Goal: Information Seeking & Learning: Learn about a topic

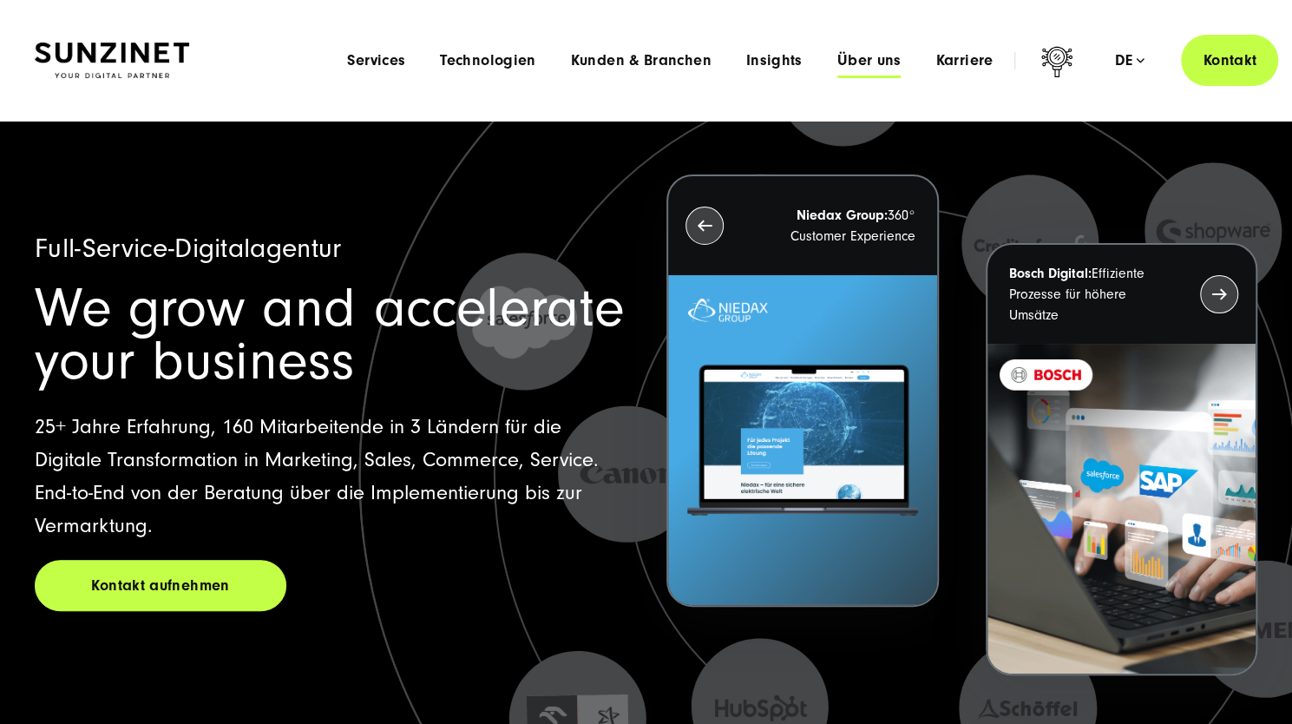
click at [875, 55] on span "Über uns" at bounding box center [869, 60] width 64 height 17
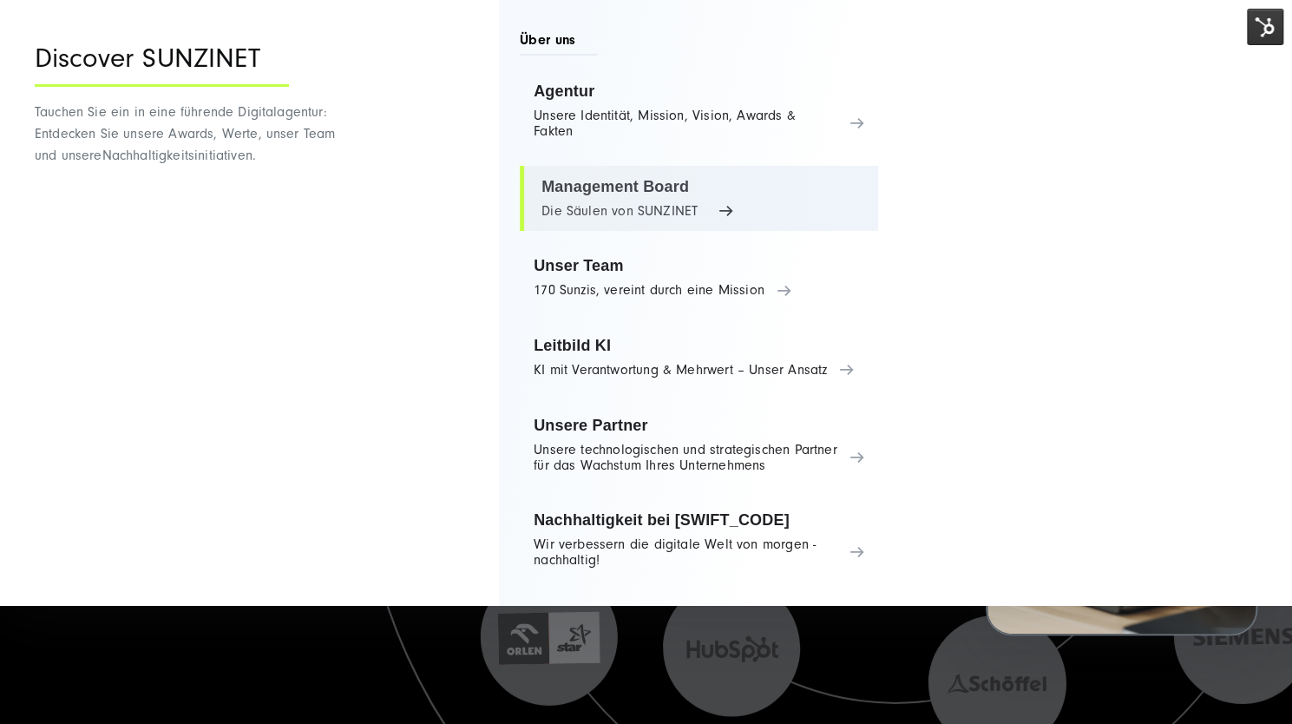
scroll to position [41, 0]
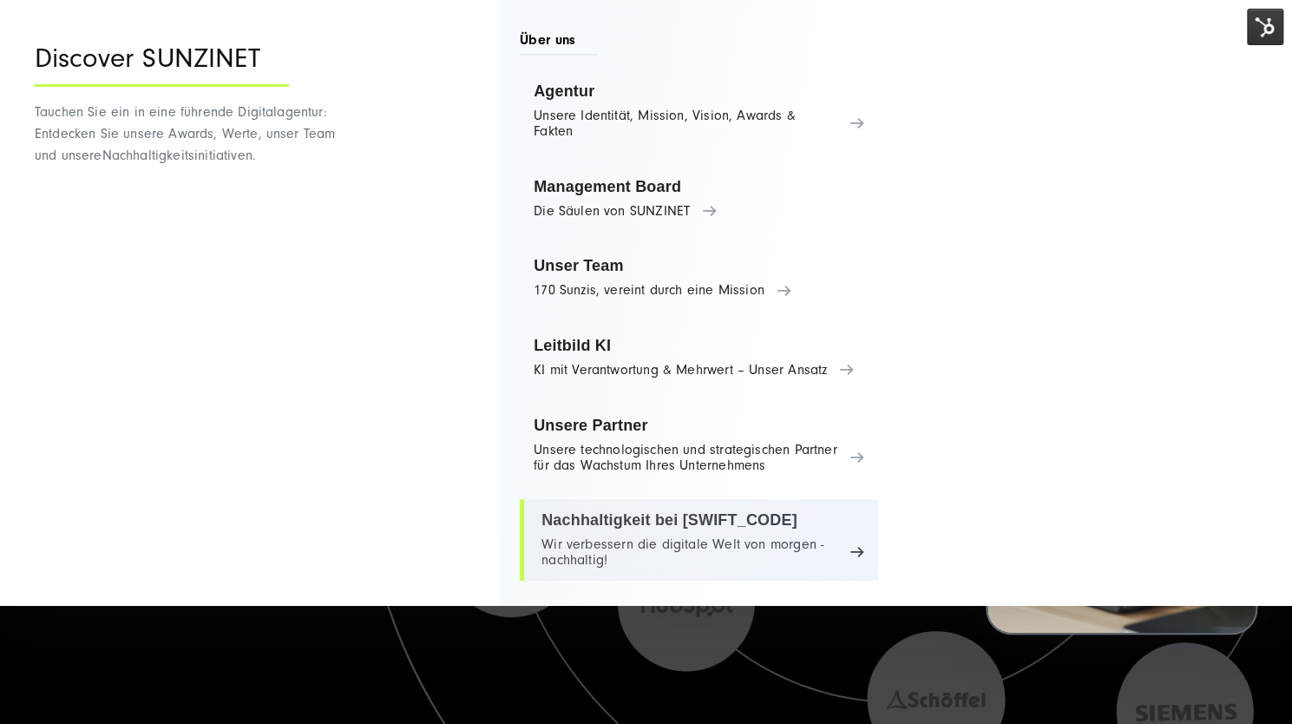
click at [693, 521] on link "Nachhaltigkeit bei SUNZINET Wir verbessern die digitale Welt von morgen - nachh…" at bounding box center [699, 540] width 358 height 82
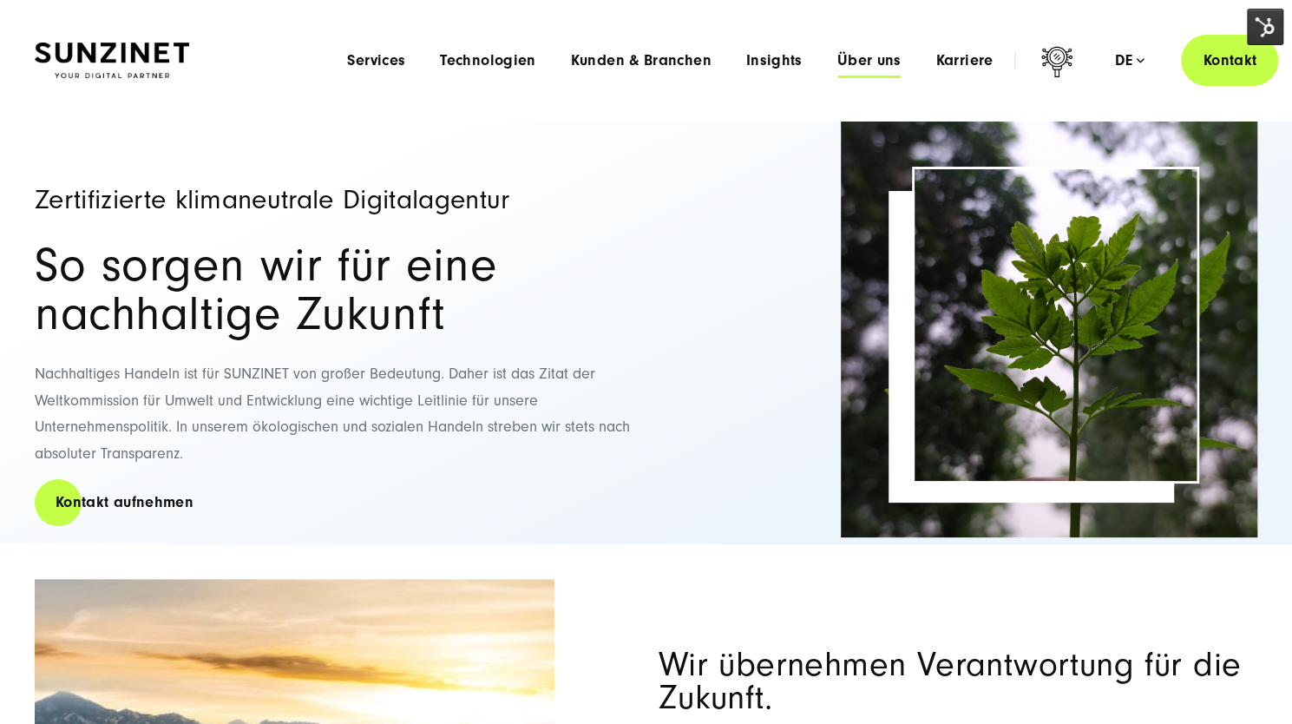
click at [880, 64] on span "Über uns" at bounding box center [869, 60] width 64 height 17
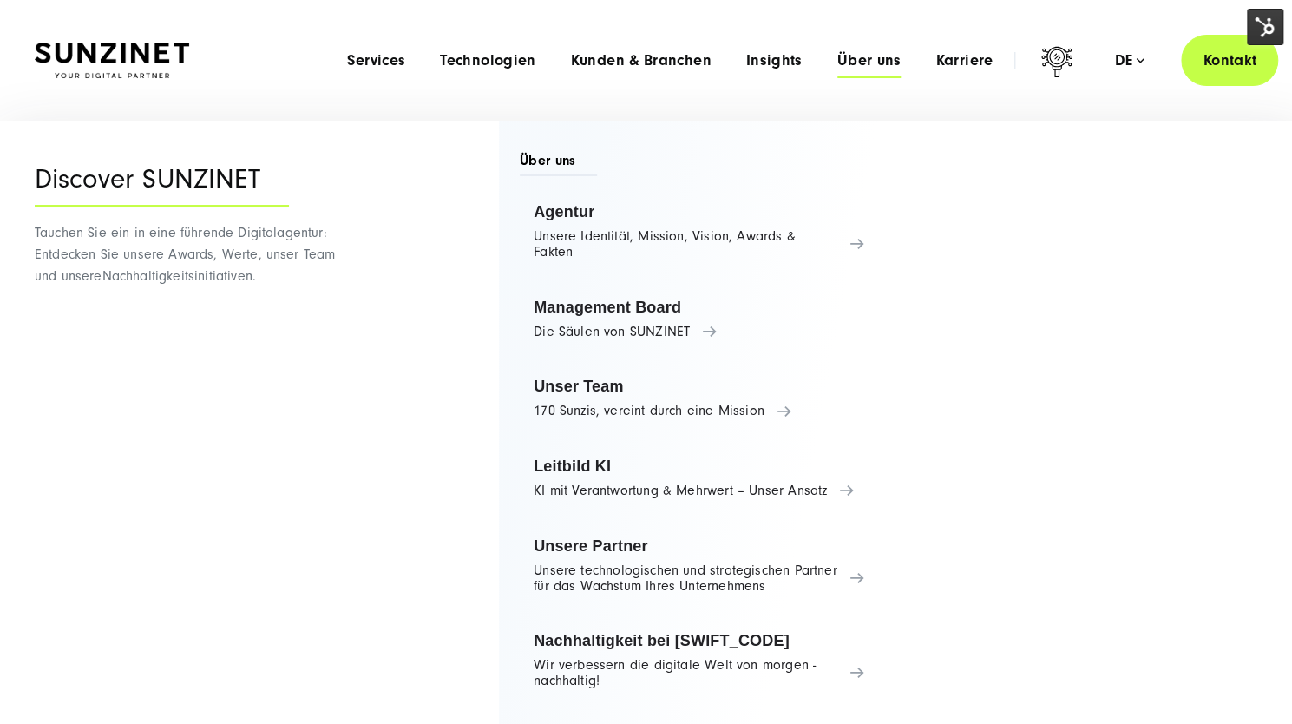
scroll to position [5, 0]
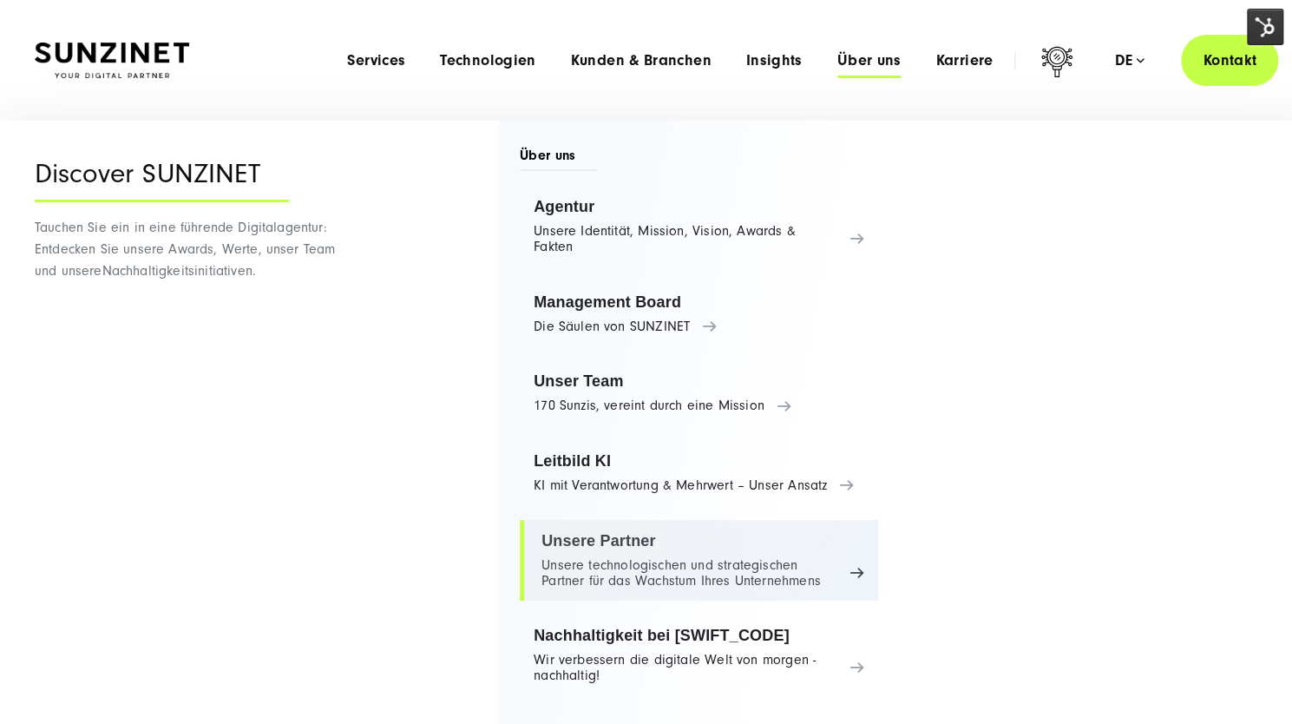
click at [754, 568] on link "Unsere Partner Unsere technologischen und strategischen Partner für das Wachstu…" at bounding box center [699, 561] width 358 height 82
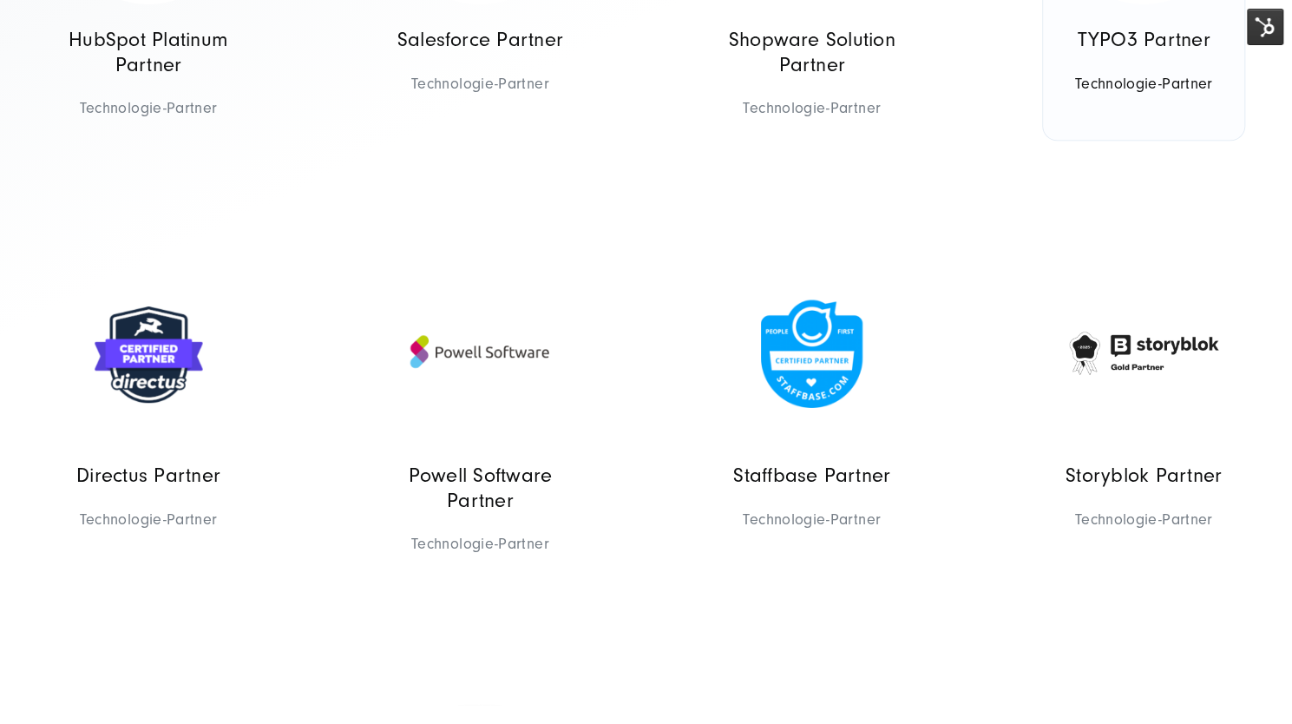
scroll to position [665, 0]
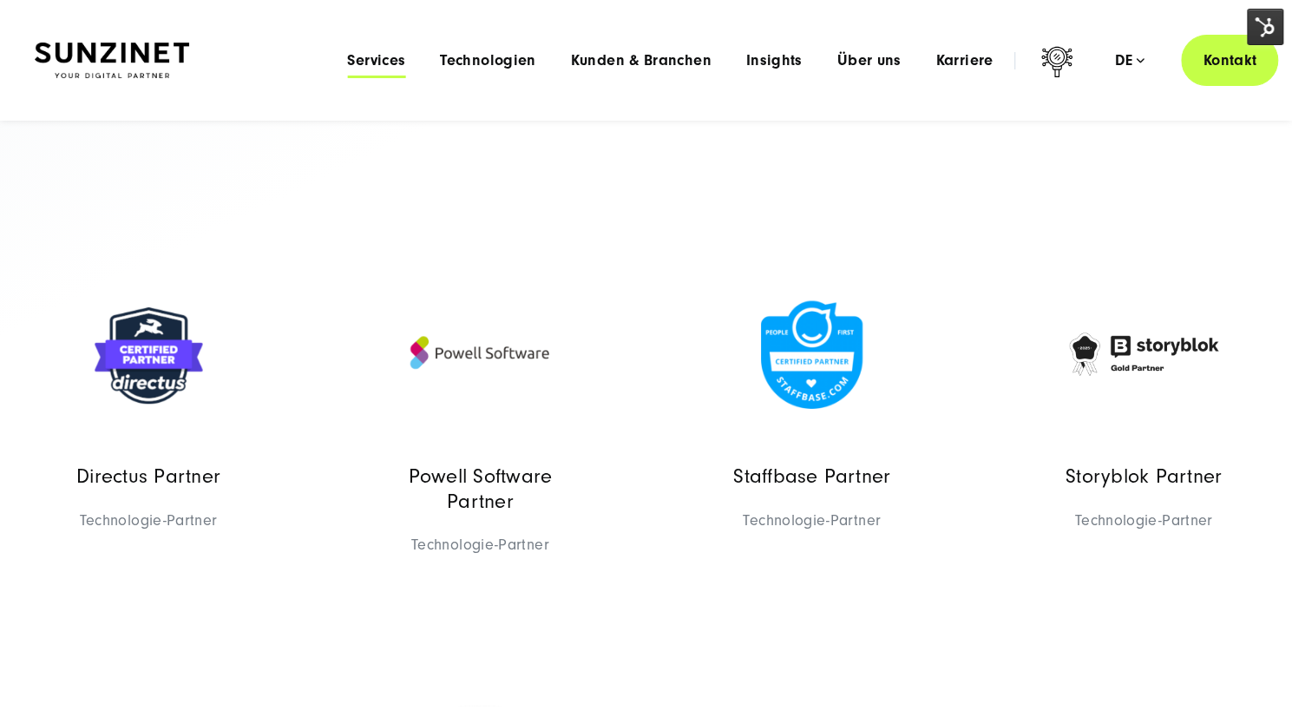
click at [378, 60] on span "Services" at bounding box center [376, 60] width 58 height 17
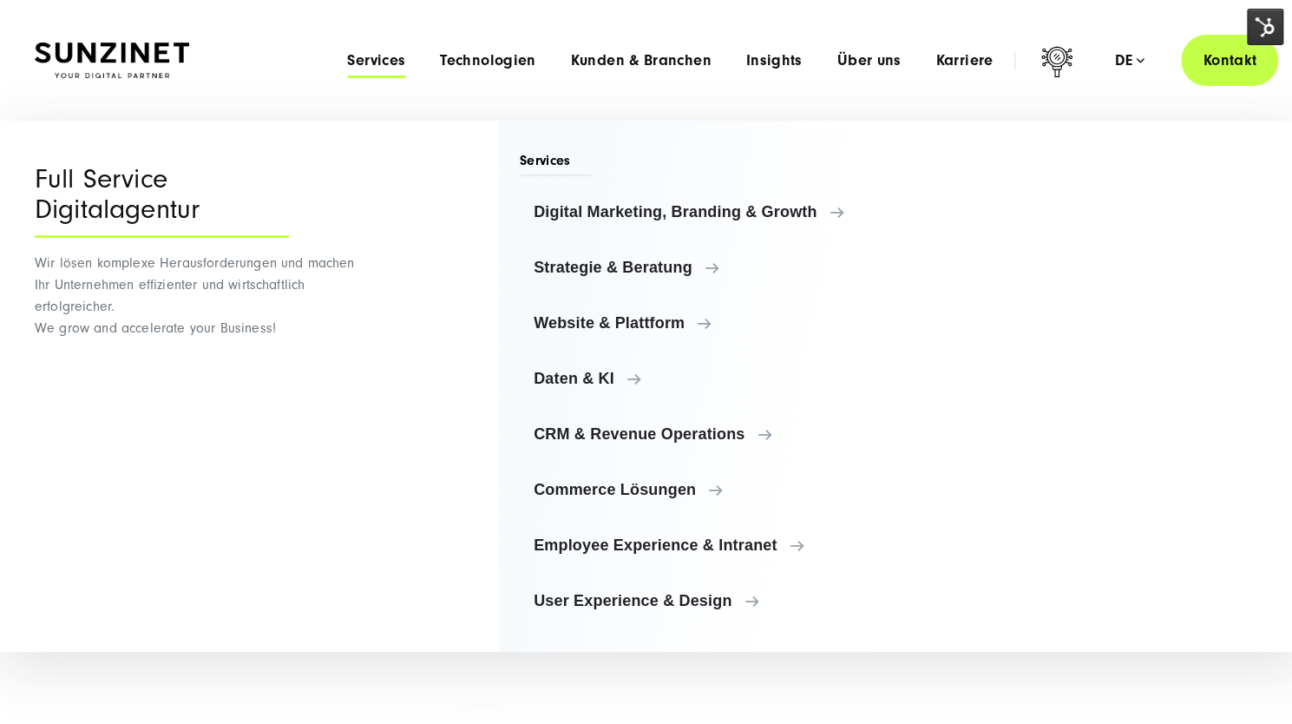
click at [134, 48] on img at bounding box center [112, 61] width 154 height 36
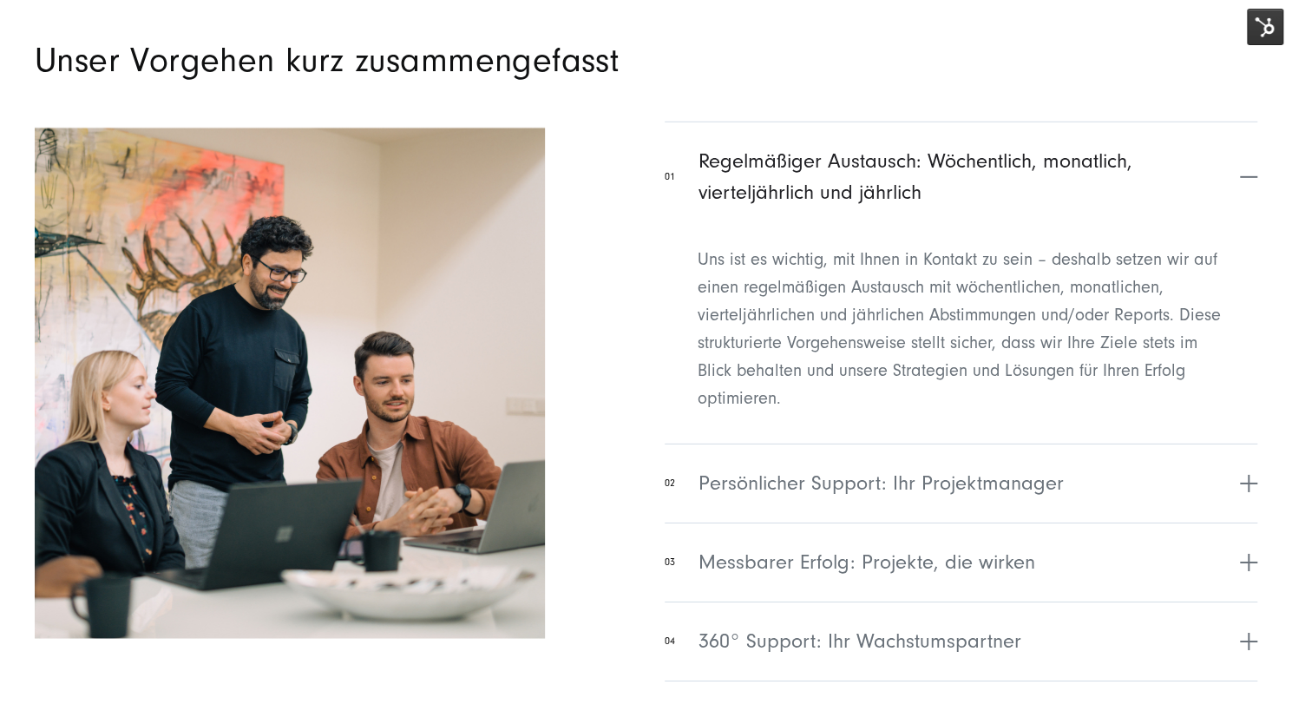
scroll to position [6985, 0]
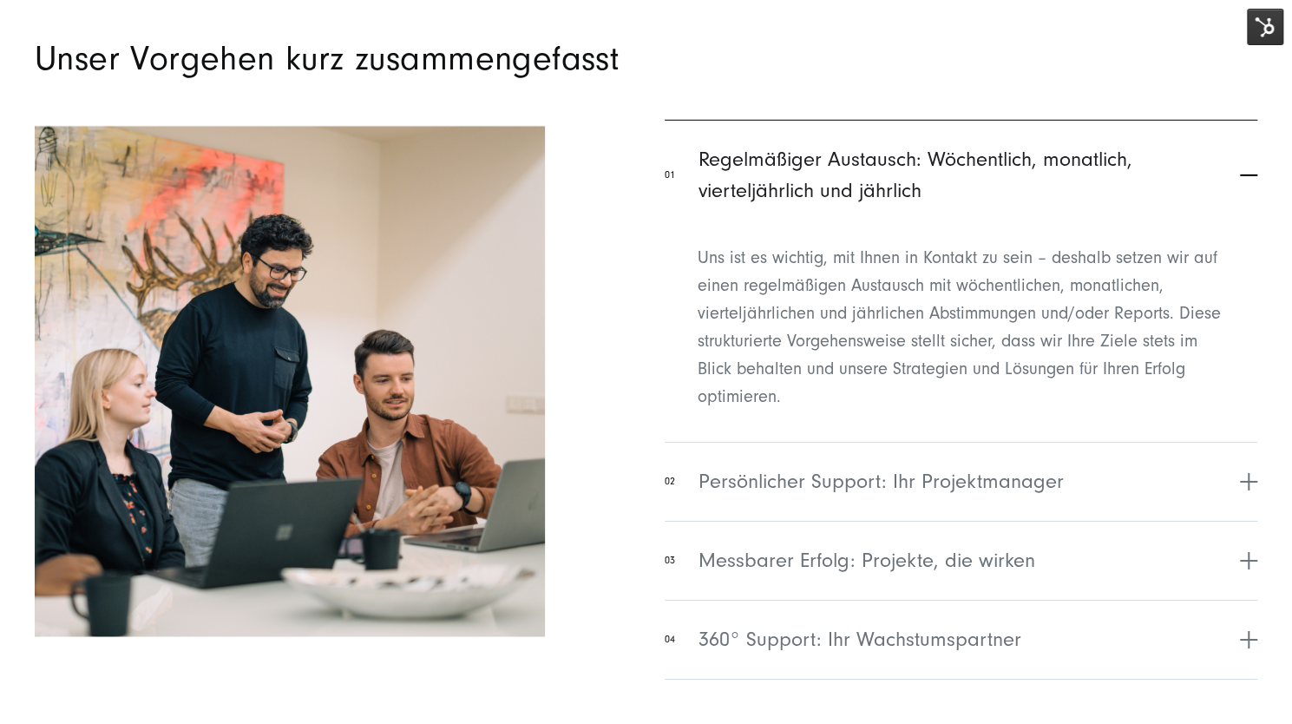
click at [741, 180] on span "Regelmäßiger Austausch: Wöchentlich, monatlich, vierteljährlich und jährlich" at bounding box center [966, 175] width 537 height 62
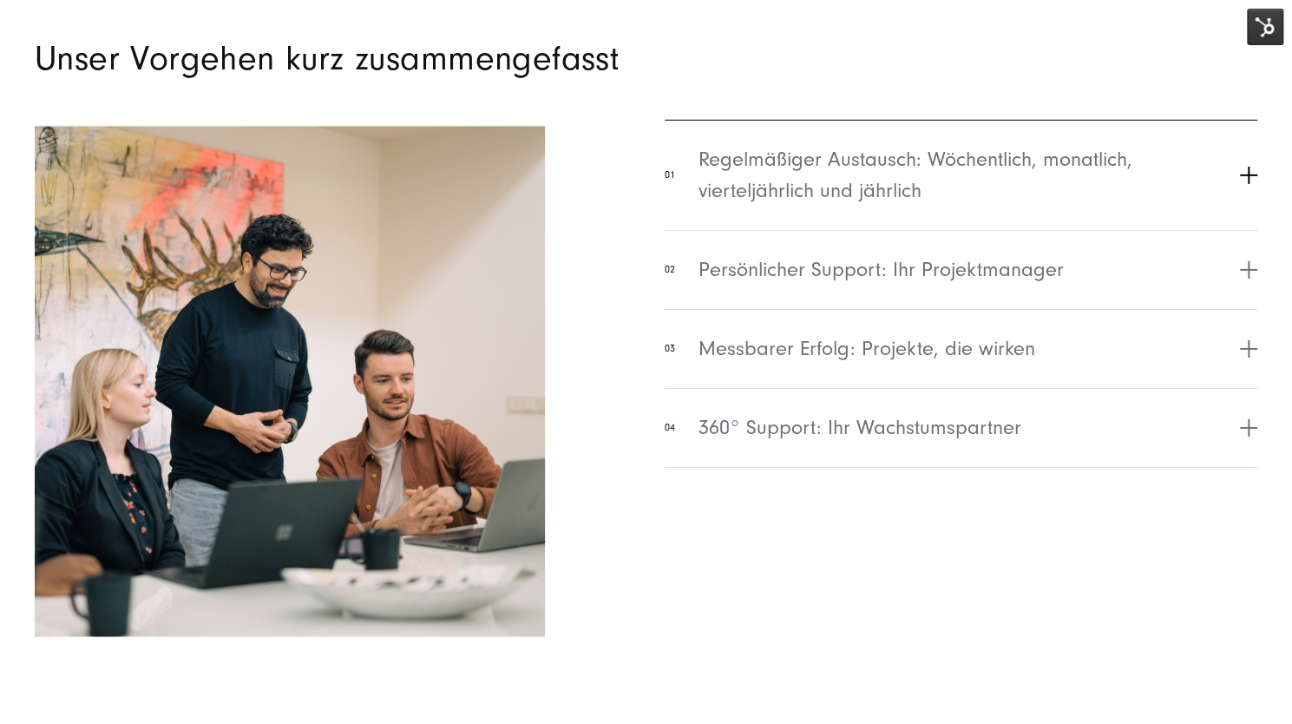
click at [741, 180] on span "Regelmäßiger Austausch: Wöchentlich, monatlich, vierteljährlich und jährlich" at bounding box center [966, 175] width 537 height 62
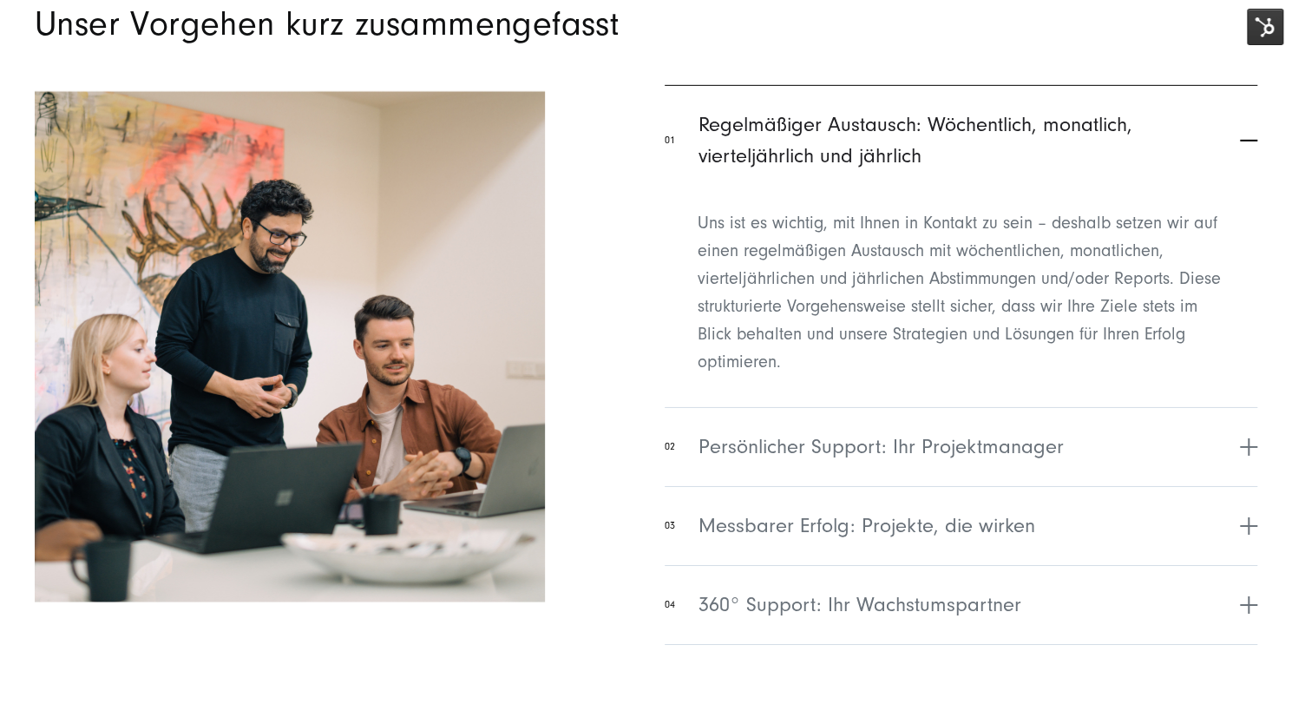
scroll to position [7022, 0]
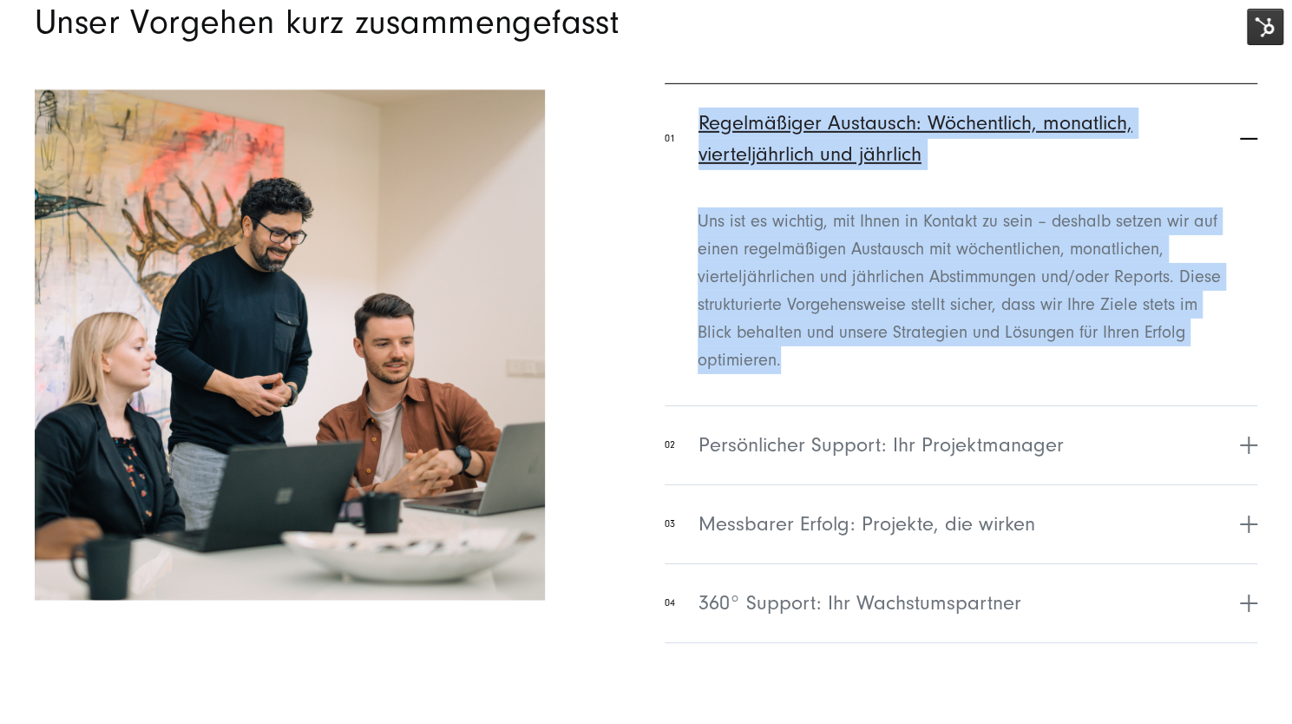
drag, startPoint x: 788, startPoint y: 359, endPoint x: 700, endPoint y: 128, distance: 247.6
click at [700, 128] on li "01 Regelmäßiger Austausch: Wöchentlich, monatlich, vierteljährlich und jährlich…" at bounding box center [961, 235] width 593 height 304
copy li "Regelmäßiger Austausch: Wöchentlich, monatlich, vierteljährlich und jährlich Un…"
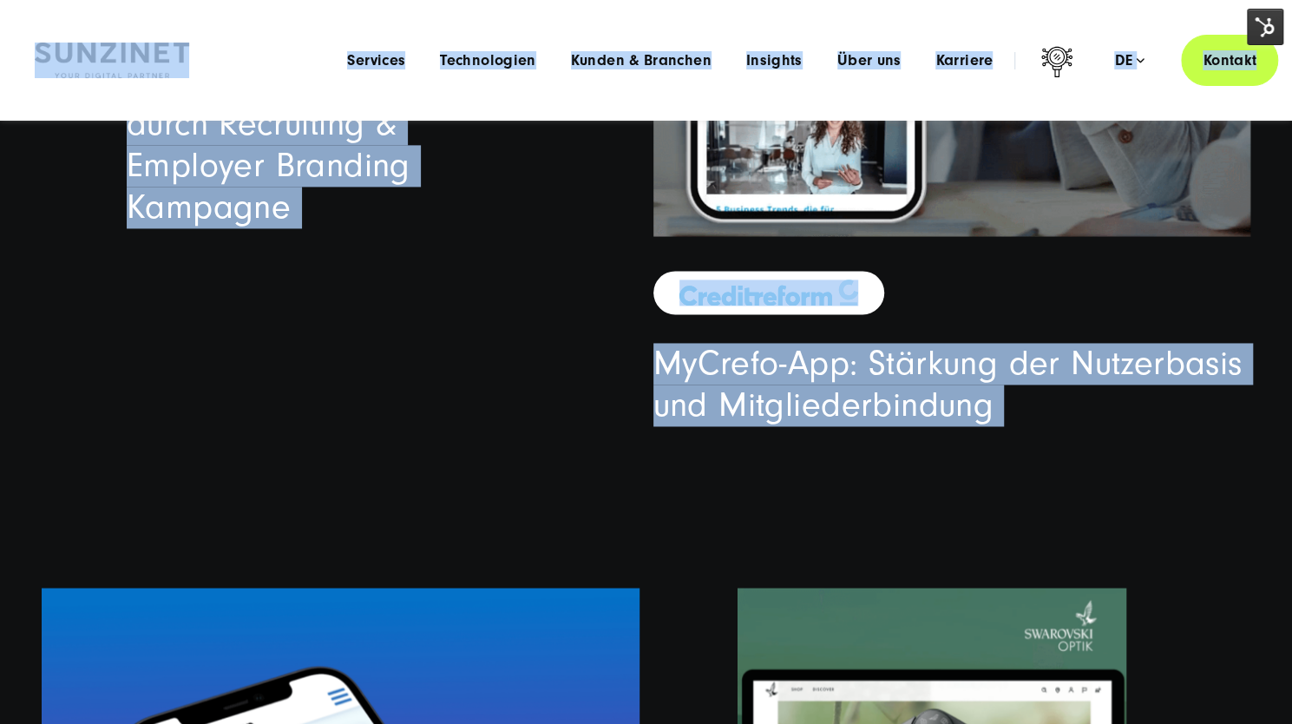
drag, startPoint x: 628, startPoint y: 29, endPoint x: 215, endPoint y: 42, distance: 413.1
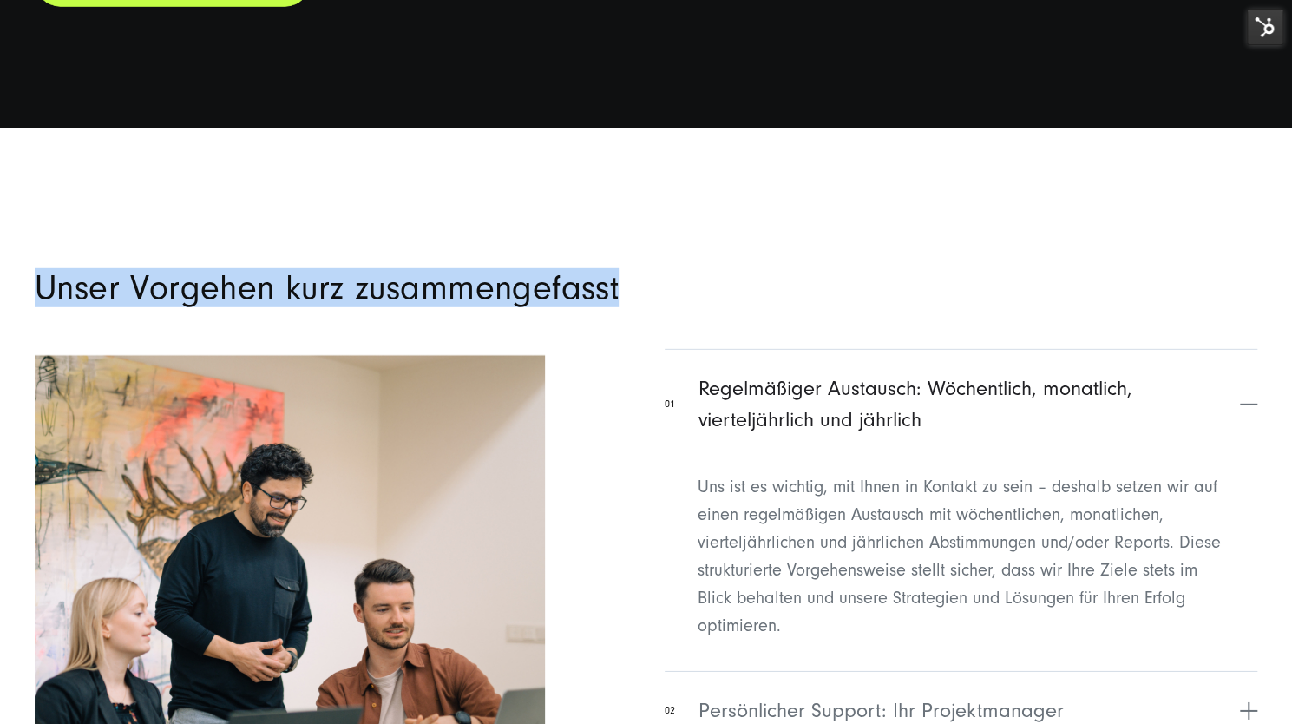
scroll to position [6760, 0]
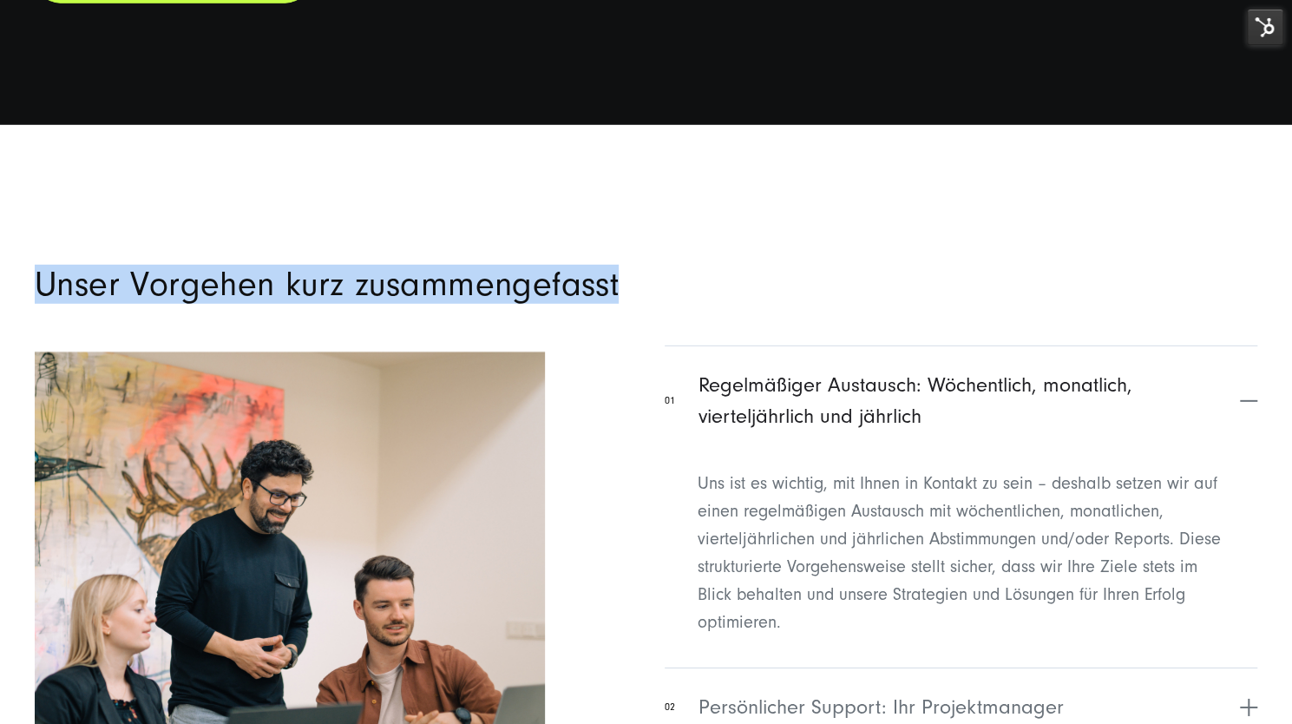
click at [609, 225] on section "Unser Vorgehen kurz zusammengefasst 01 Regelmäßiger Austausch: Wöchentlich, mon…" at bounding box center [646, 573] width 1292 height 897
drag, startPoint x: 633, startPoint y: 289, endPoint x: 43, endPoint y: 271, distance: 590.2
click at [43, 271] on h2 "Unser Vorgehen kurz zusammengefasst" at bounding box center [646, 284] width 1222 height 35
copy h2 "Unser Vorgehen kurz zusammengefasst"
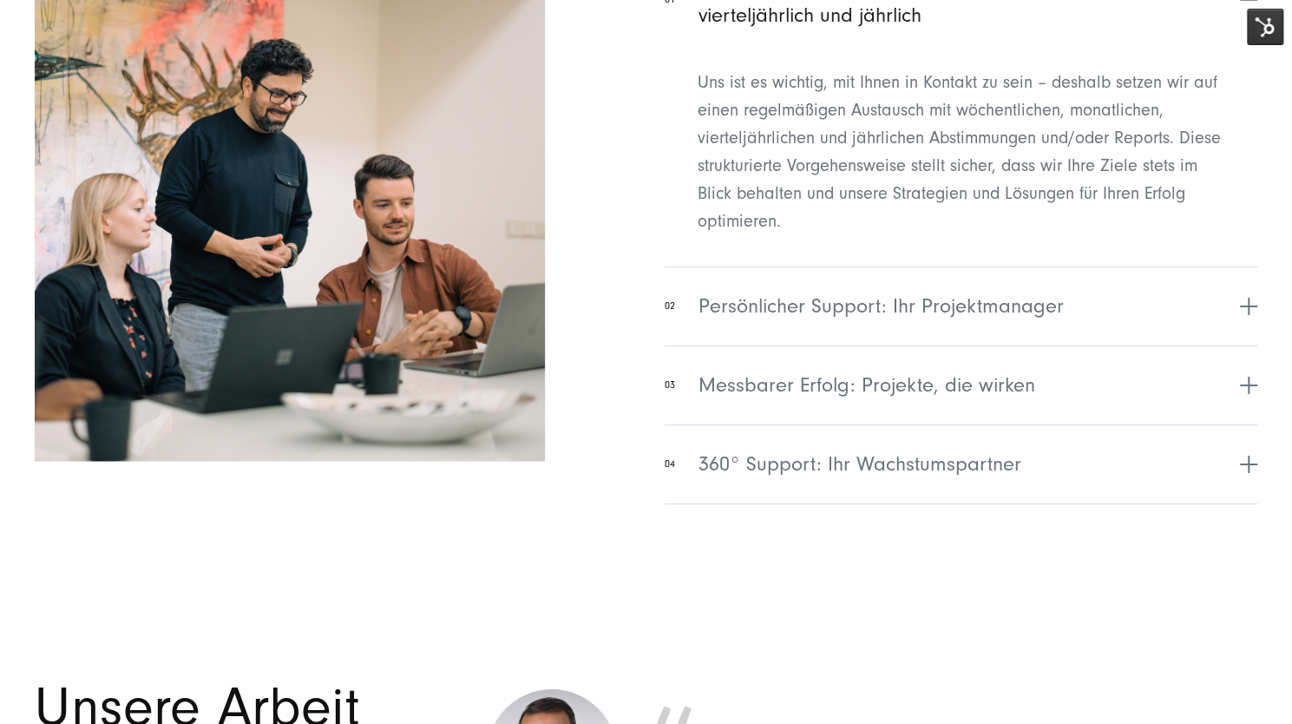
scroll to position [7160, 0]
click at [843, 298] on span "Persönlicher Support: Ihr Projektmanager" at bounding box center [880, 306] width 365 height 31
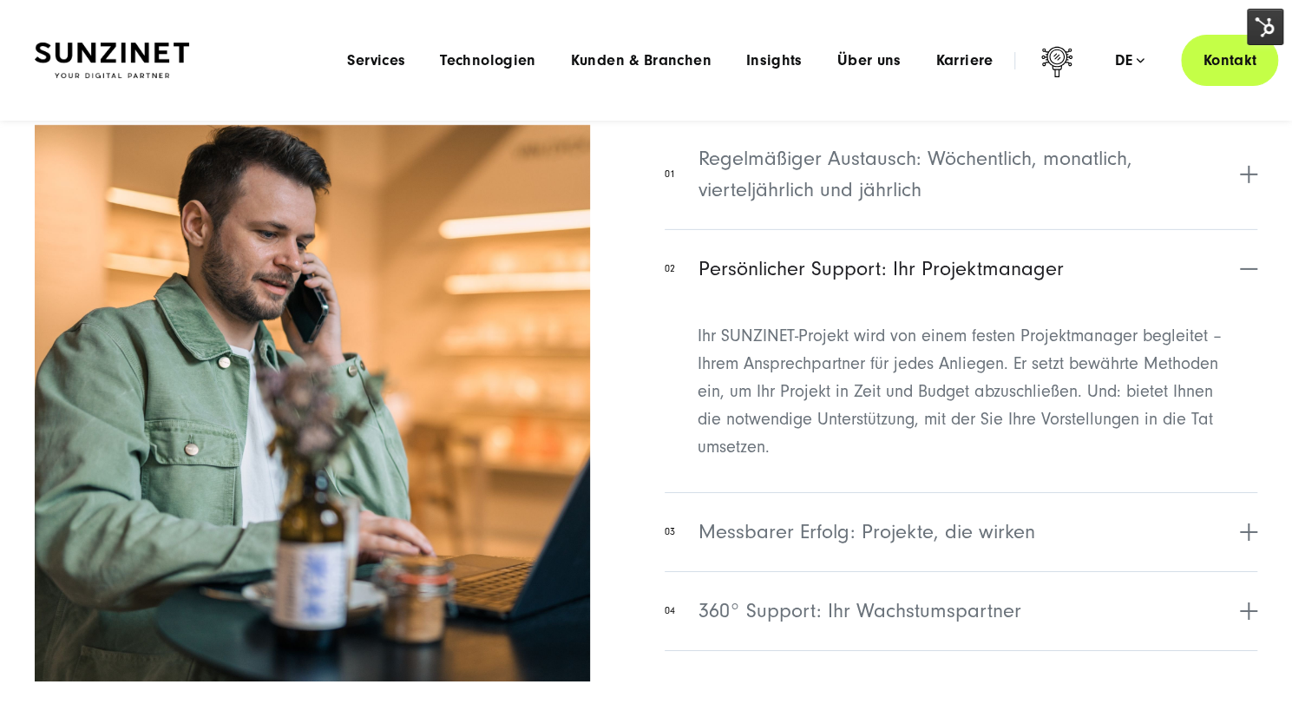
scroll to position [6985, 0]
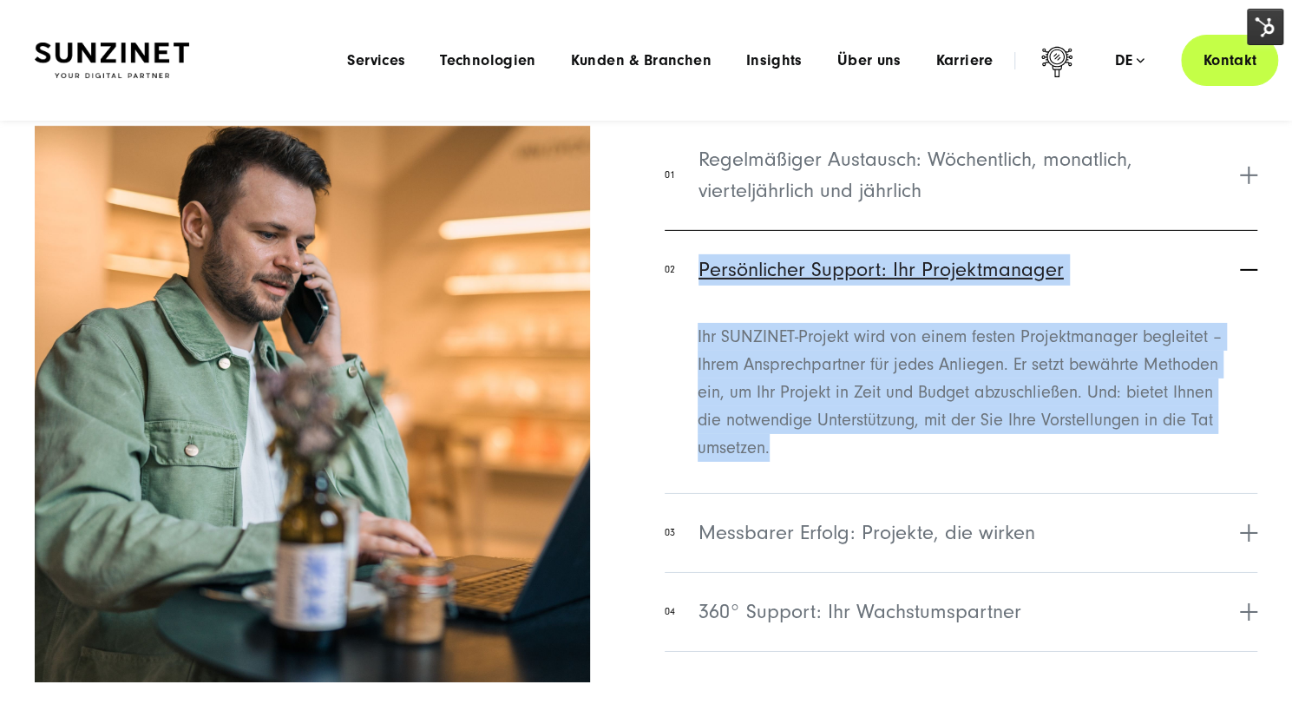
drag, startPoint x: 776, startPoint y: 447, endPoint x: 684, endPoint y: 277, distance: 193.3
click at [684, 277] on li "02 Persönlicher Support: Ihr Projektmanager Ihr SUNZINET-Projekt wird von einem…" at bounding box center [961, 353] width 593 height 246
copy li "Persönlicher Support: Ihr Projektmanager Ihr SUNZINET-Projekt wird von einem fe…"
click at [817, 517] on span "Messbarer Erfolg: Projekte, die wirken" at bounding box center [866, 532] width 337 height 31
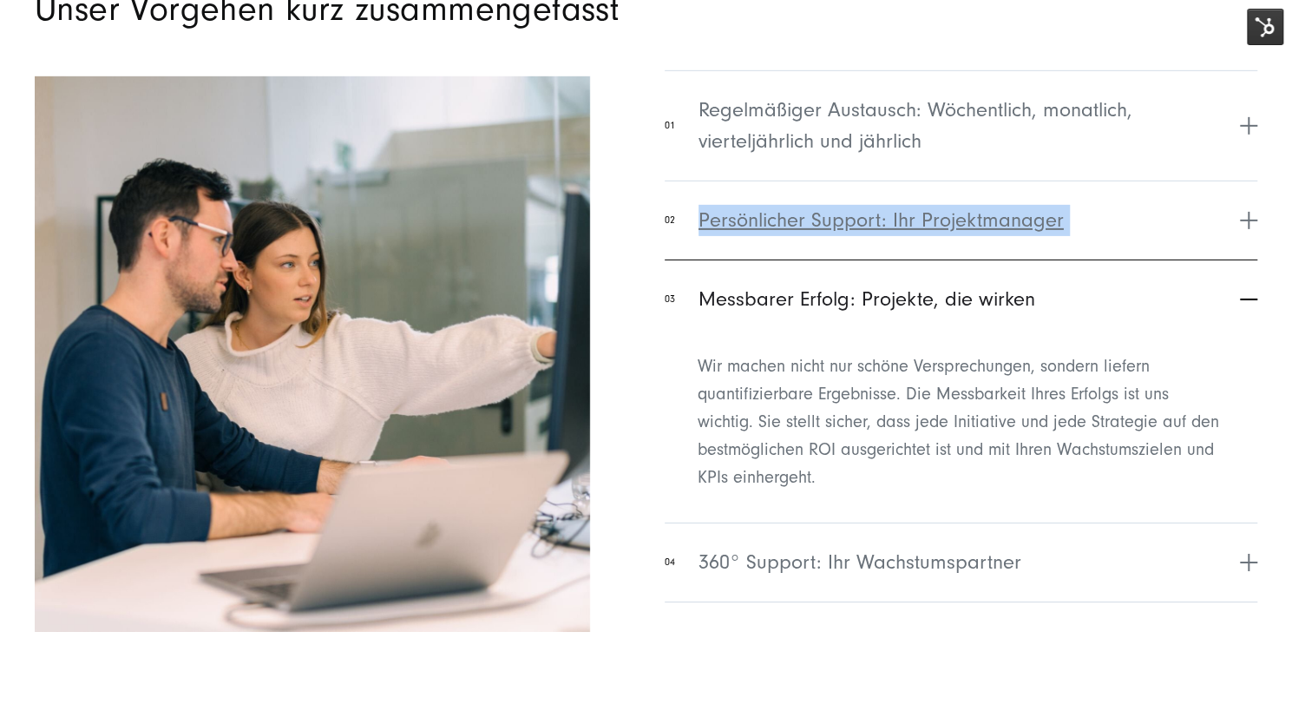
scroll to position [7036, 0]
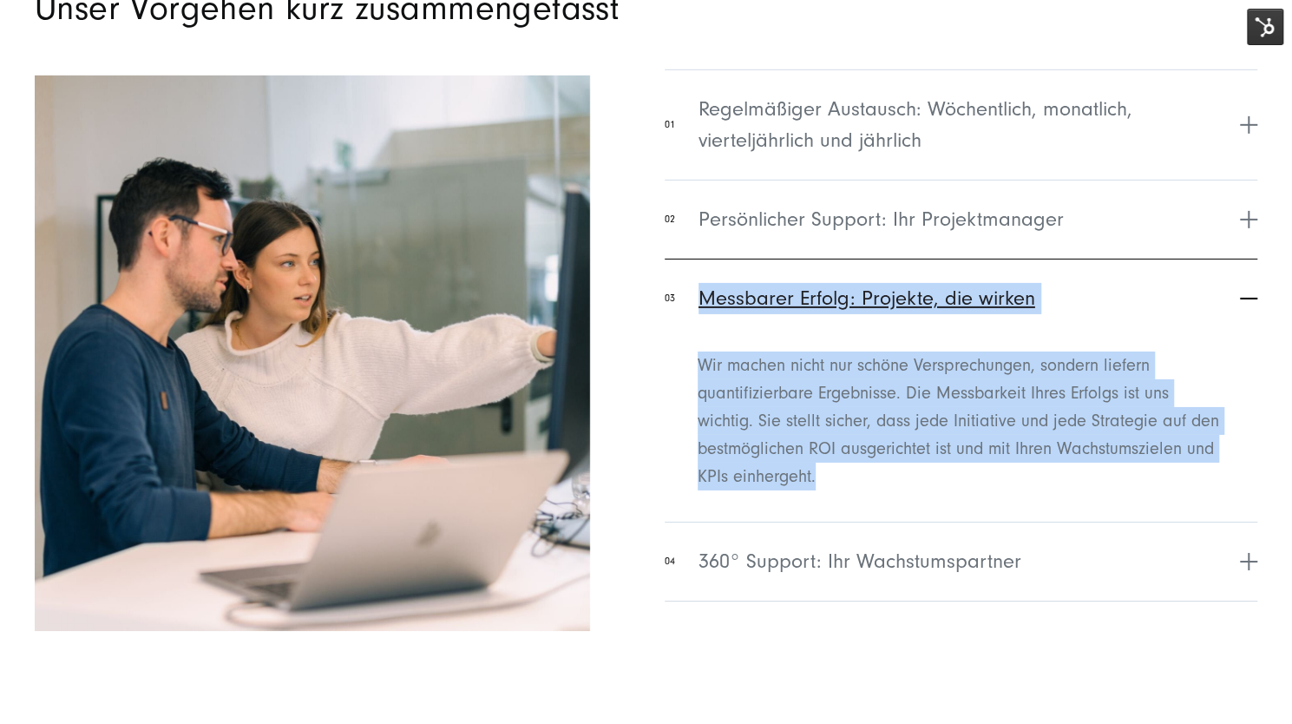
drag, startPoint x: 815, startPoint y: 473, endPoint x: 684, endPoint y: 321, distance: 200.5
click at [684, 321] on li "03 Messbarer Erfolg: Projekte, die wirken Wir machen nicht nur schöne Versprech…" at bounding box center [961, 382] width 593 height 246
copy li "Messbarer Erfolg: Projekte, die wirken Wir machen nicht nur schöne Versprechung…"
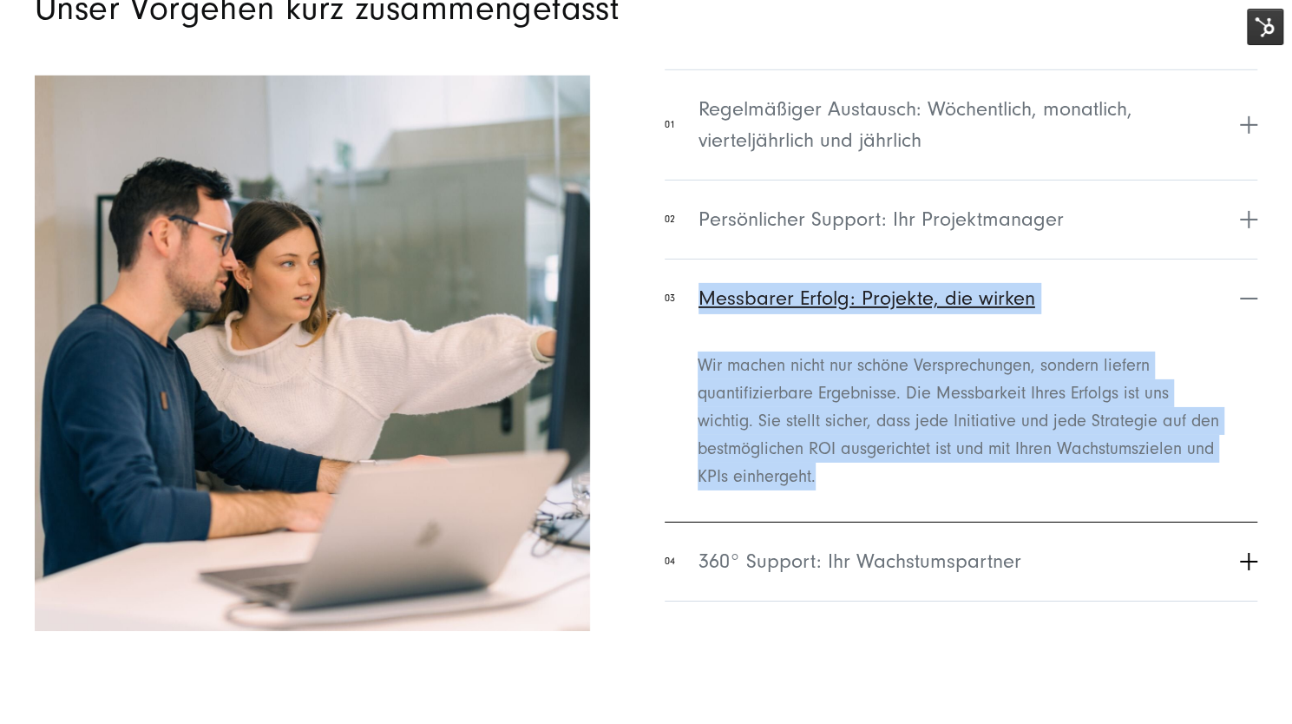
click at [831, 563] on span "360° Support: Ihr Wachstumspartner" at bounding box center [859, 561] width 323 height 31
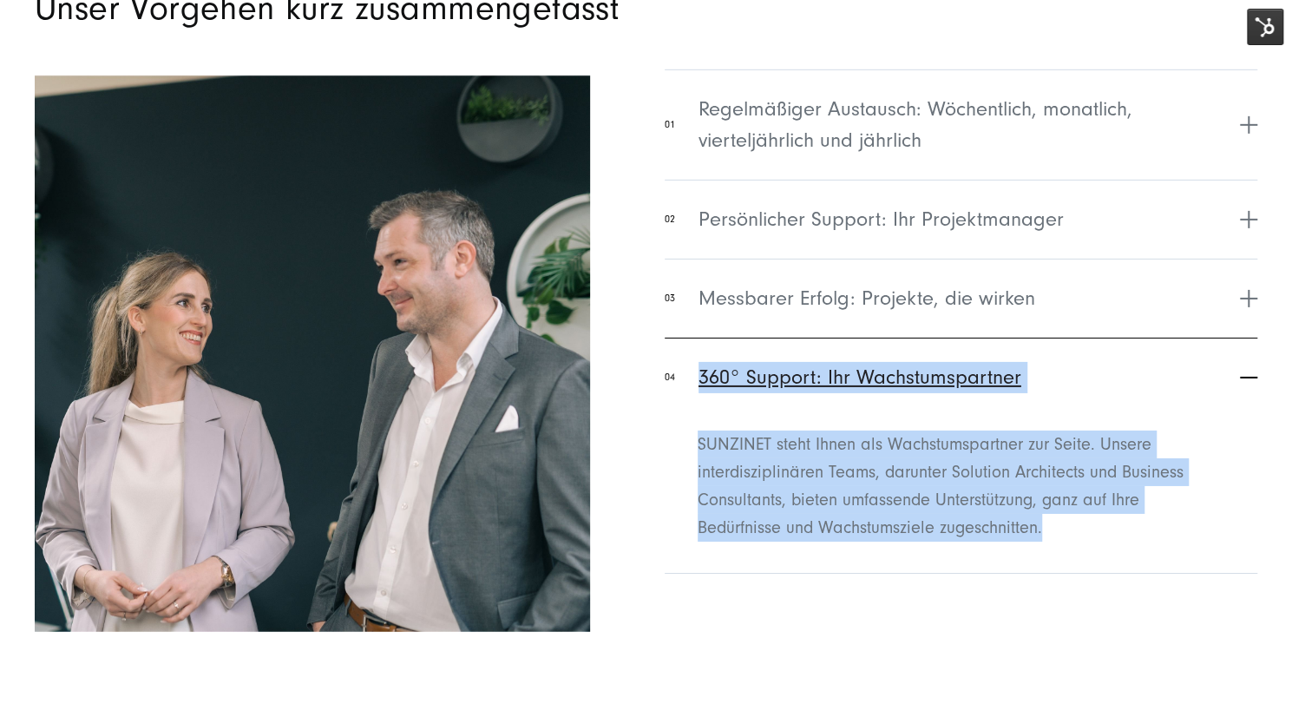
drag, startPoint x: 1052, startPoint y: 521, endPoint x: 691, endPoint y: 388, distance: 385.3
click at [691, 388] on li "04 360° Support: Ihr Wachstumspartner SUNZINET steht Ihnen als Wachstumspartner…" at bounding box center [961, 446] width 593 height 218
copy li "360° Support: Ihr Wachstumspartner SUNZINET steht Ihnen als Wachstumspartner zu…"
